Goal: Information Seeking & Learning: Learn about a topic

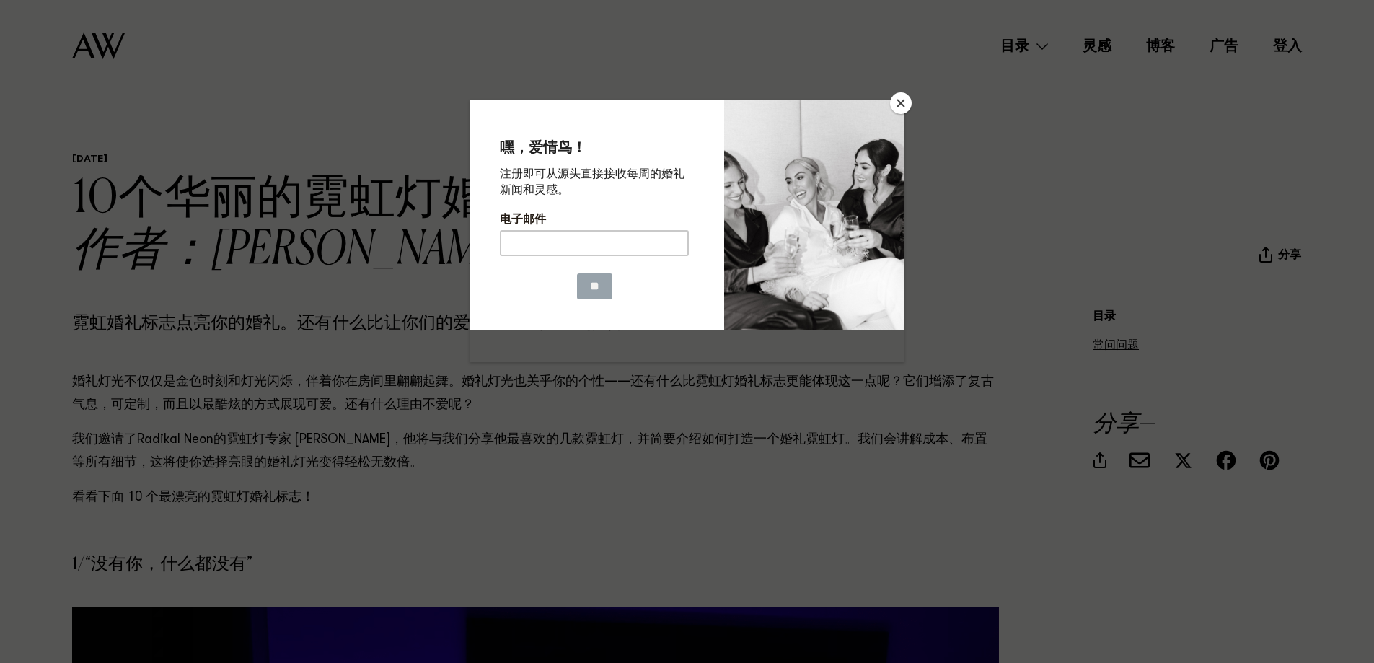
click at [895, 102] on button "关闭" at bounding box center [901, 103] width 22 height 22
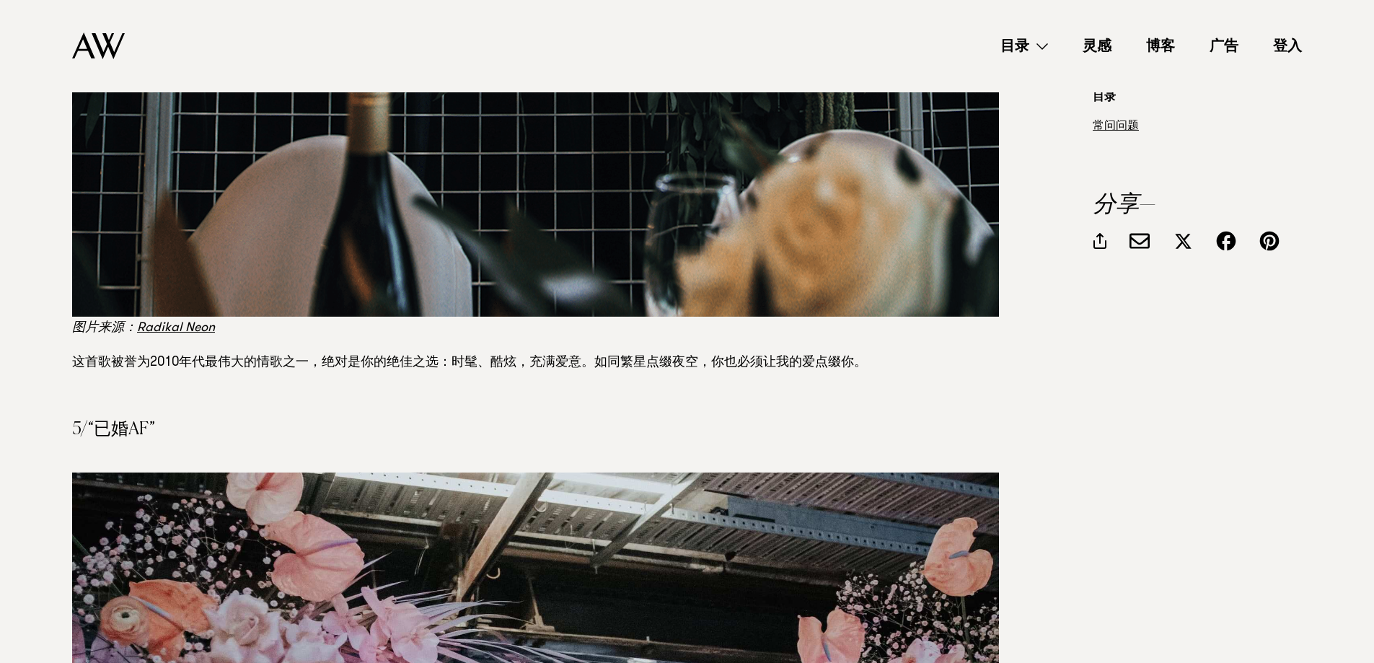
scroll to position [4328, 0]
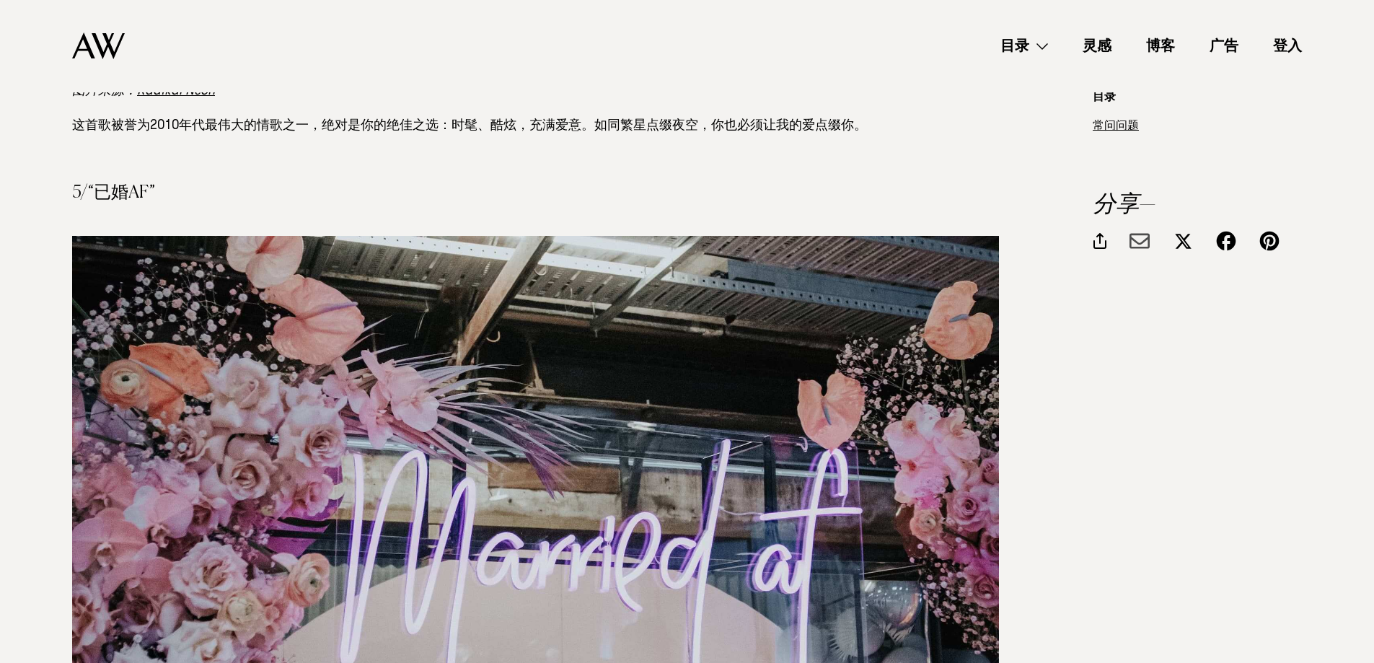
click at [1135, 238] on div at bounding box center [1140, 241] width 20 height 20
click at [1230, 232] on div at bounding box center [1226, 241] width 20 height 20
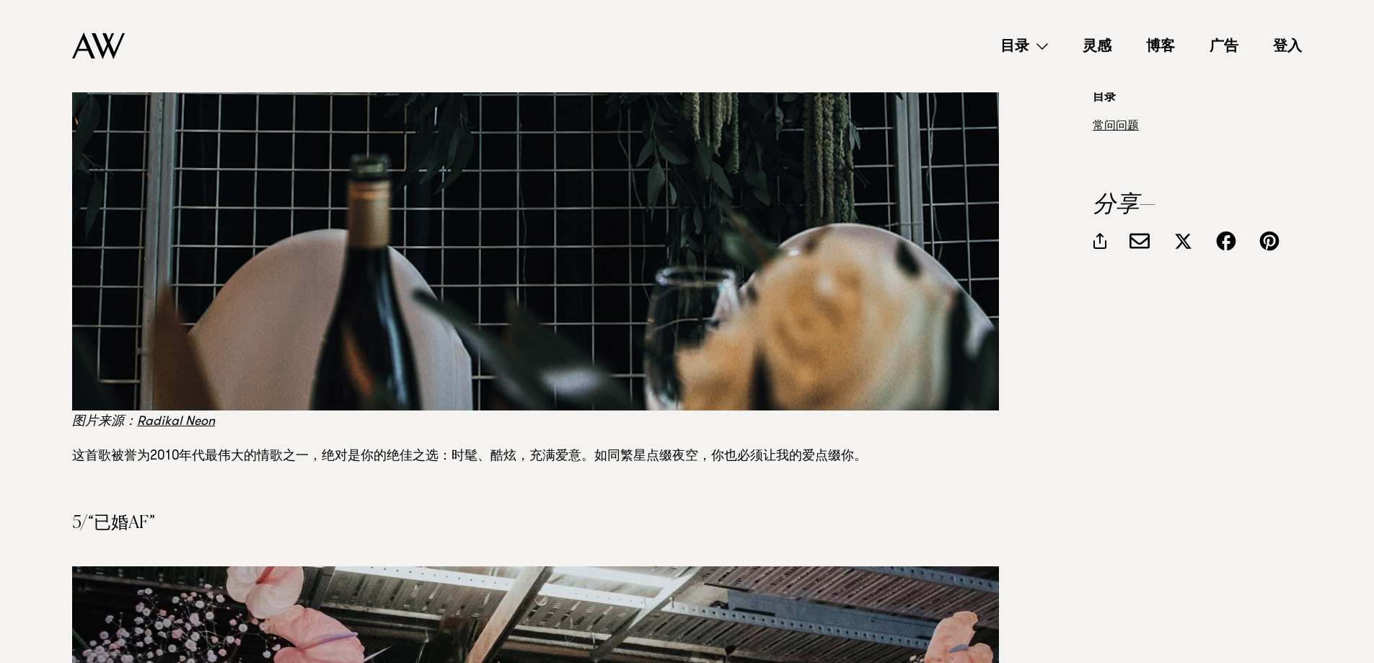
scroll to position [3967, 0]
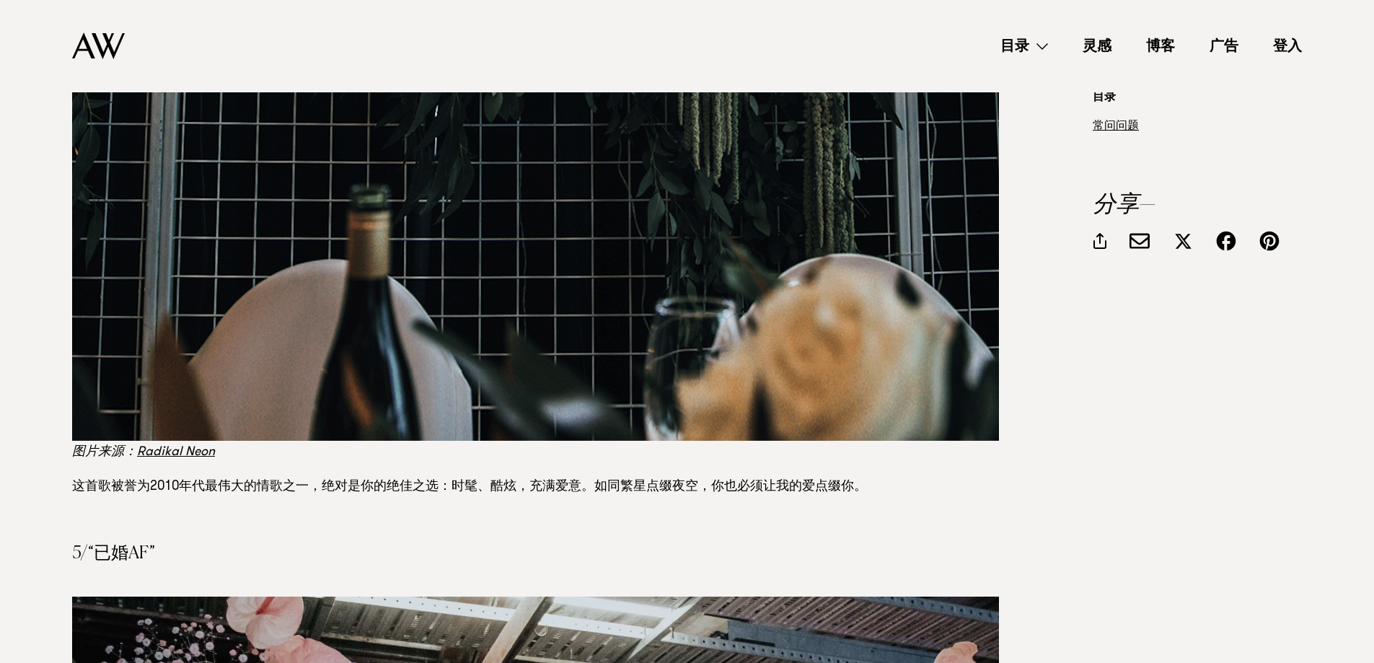
click at [1160, 43] on font "博客" at bounding box center [1160, 48] width 29 height 14
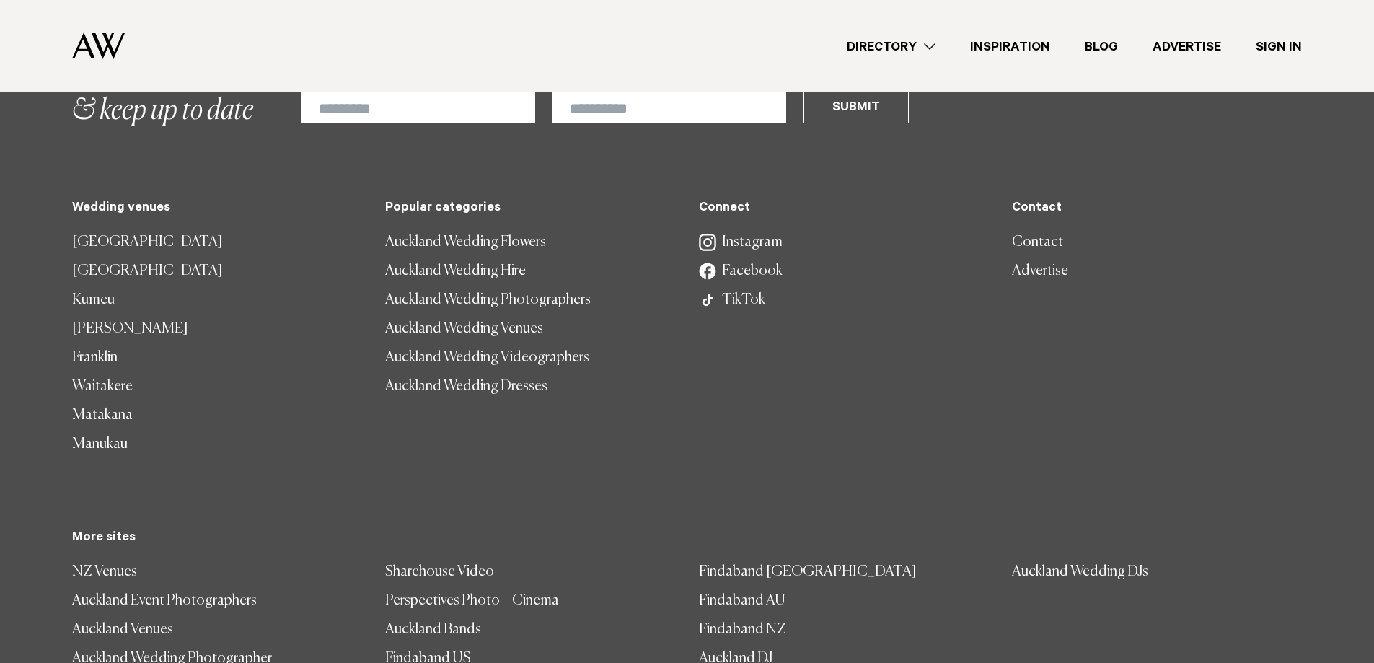
scroll to position [4355, 0]
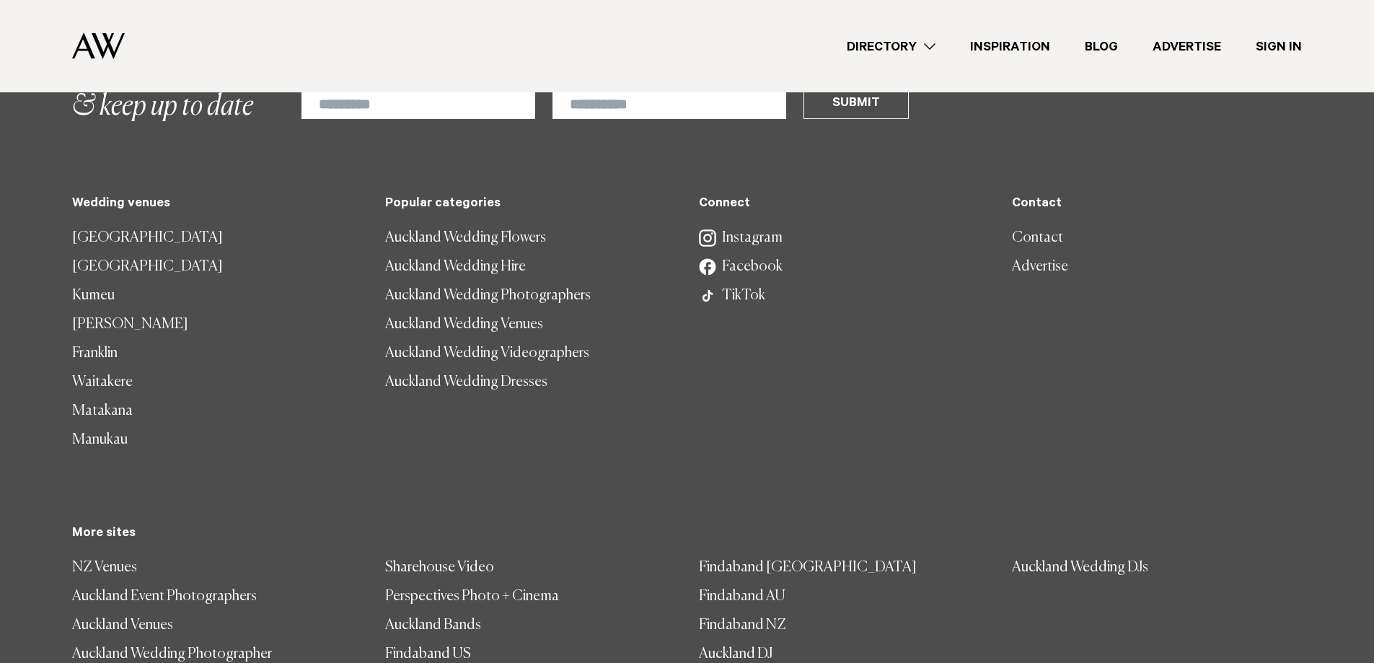
click at [1027, 224] on link "Contact" at bounding box center [1157, 238] width 290 height 29
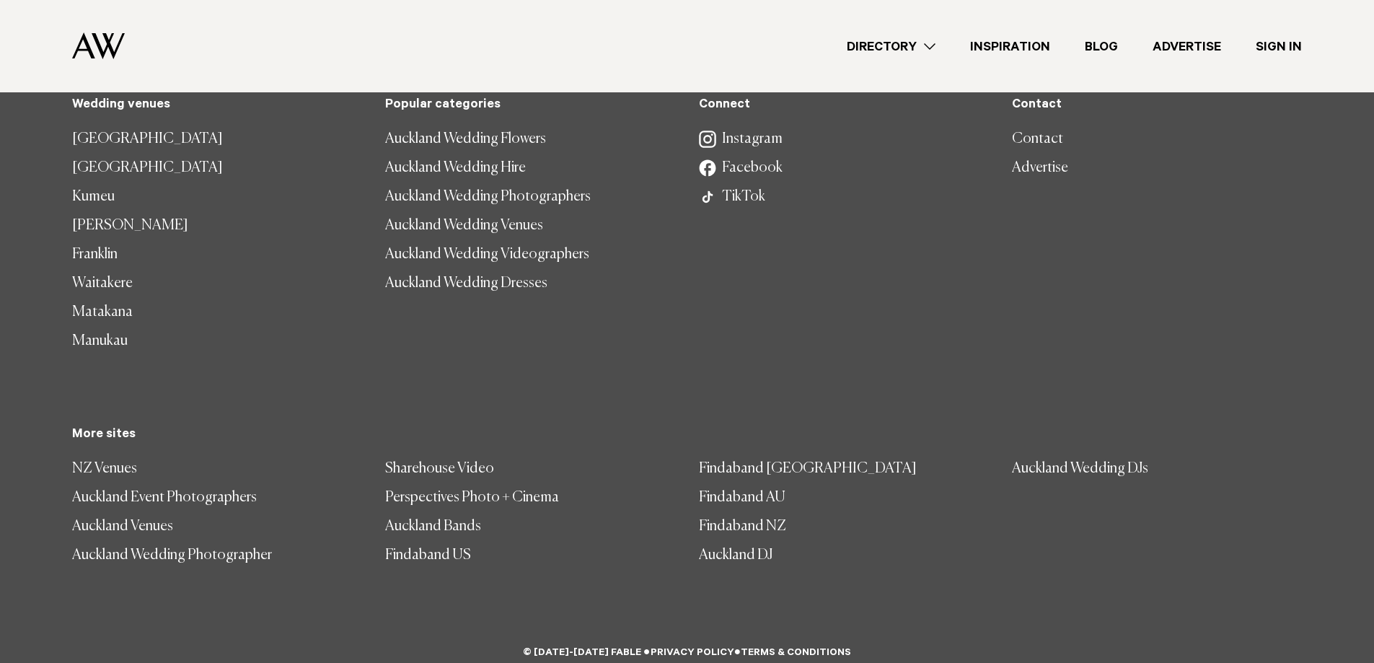
scroll to position [988, 0]
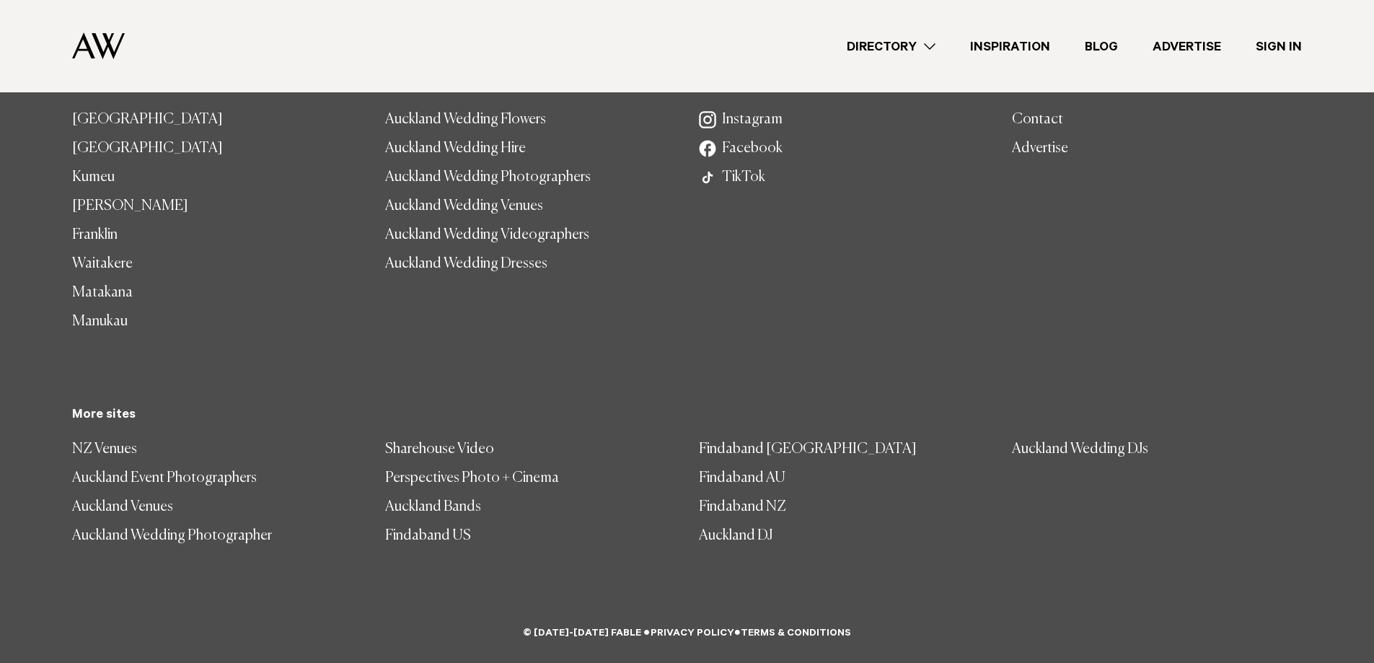
click at [749, 169] on link "TikTok" at bounding box center [844, 177] width 290 height 29
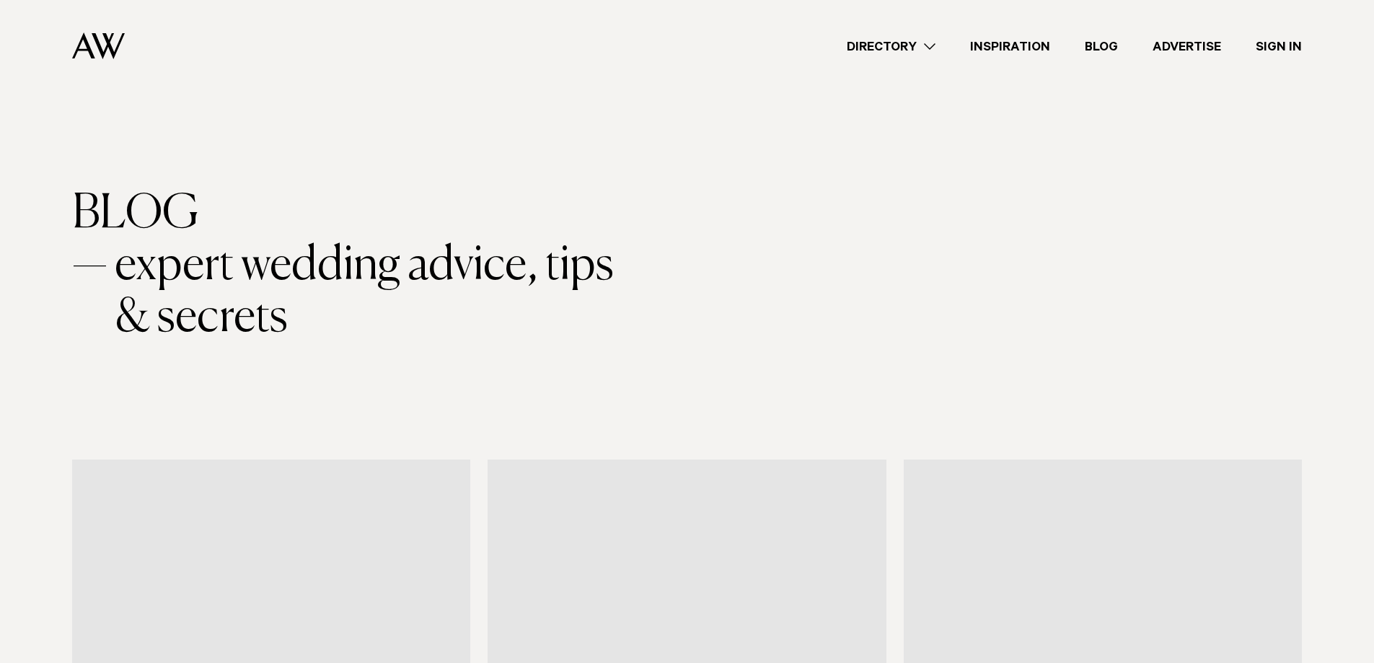
scroll to position [4355, 0]
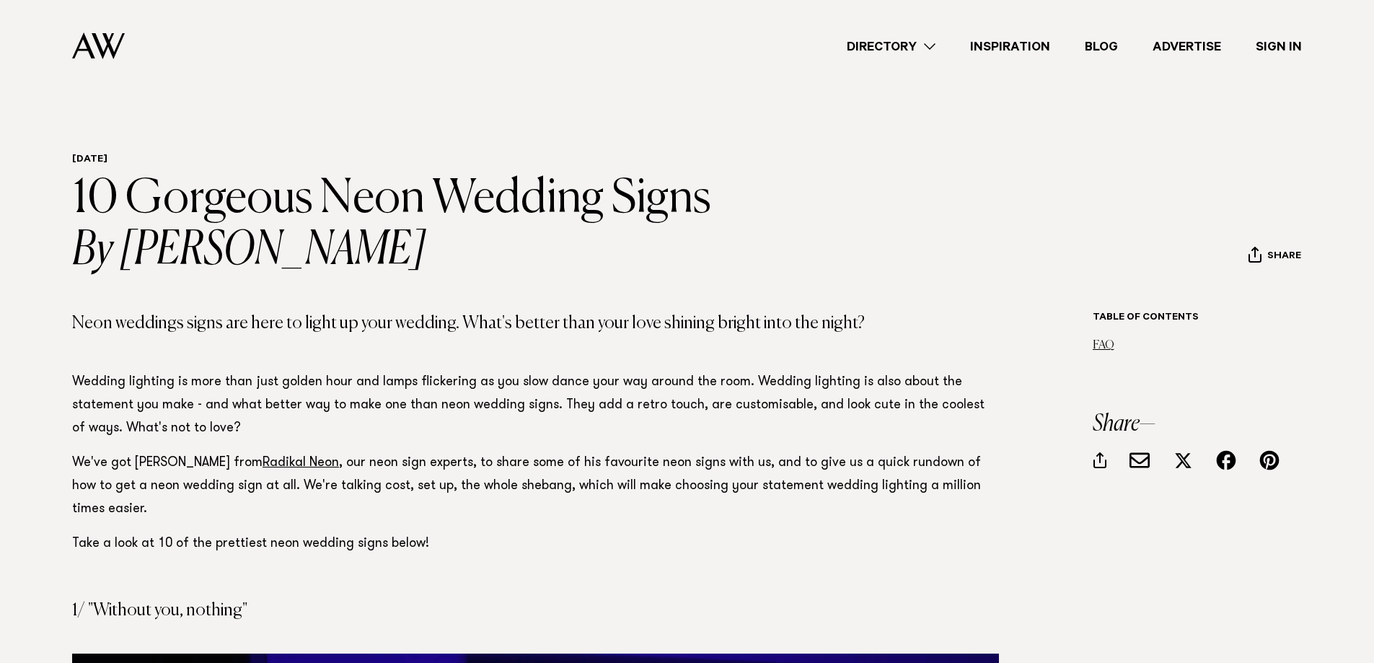
scroll to position [3991, 0]
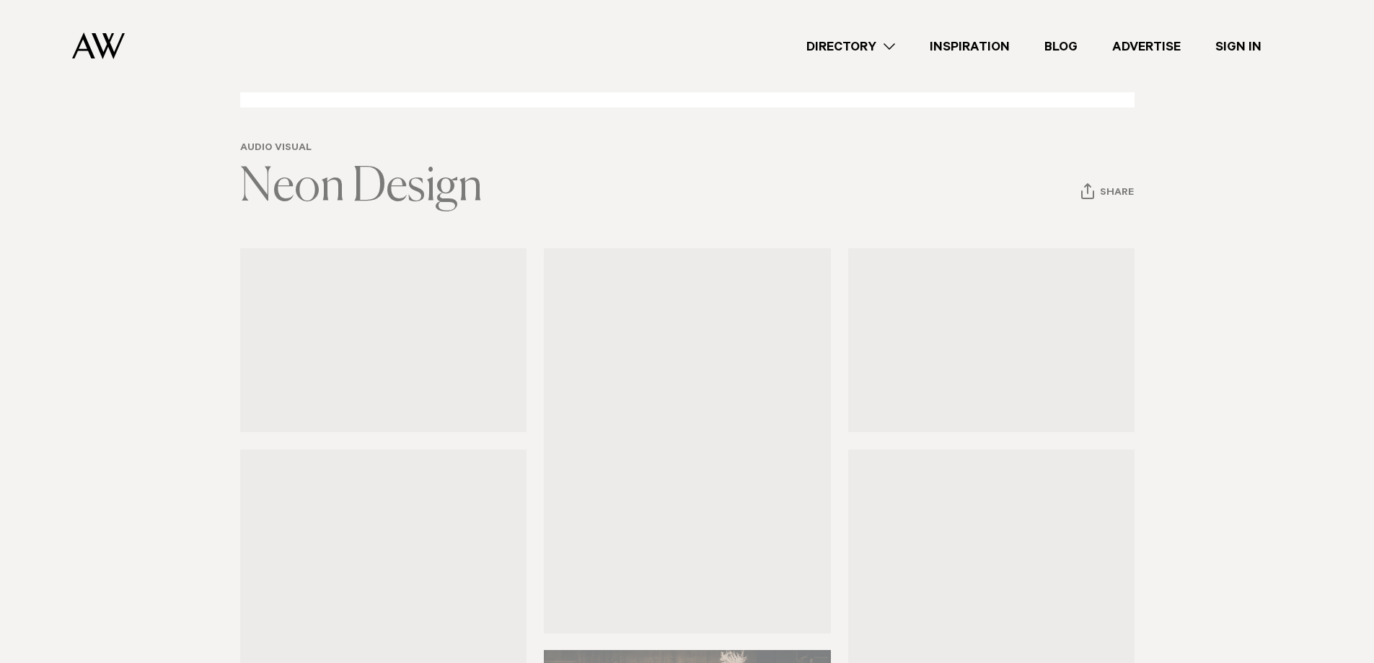
scroll to position [72, 0]
